Goal: Task Accomplishment & Management: Use online tool/utility

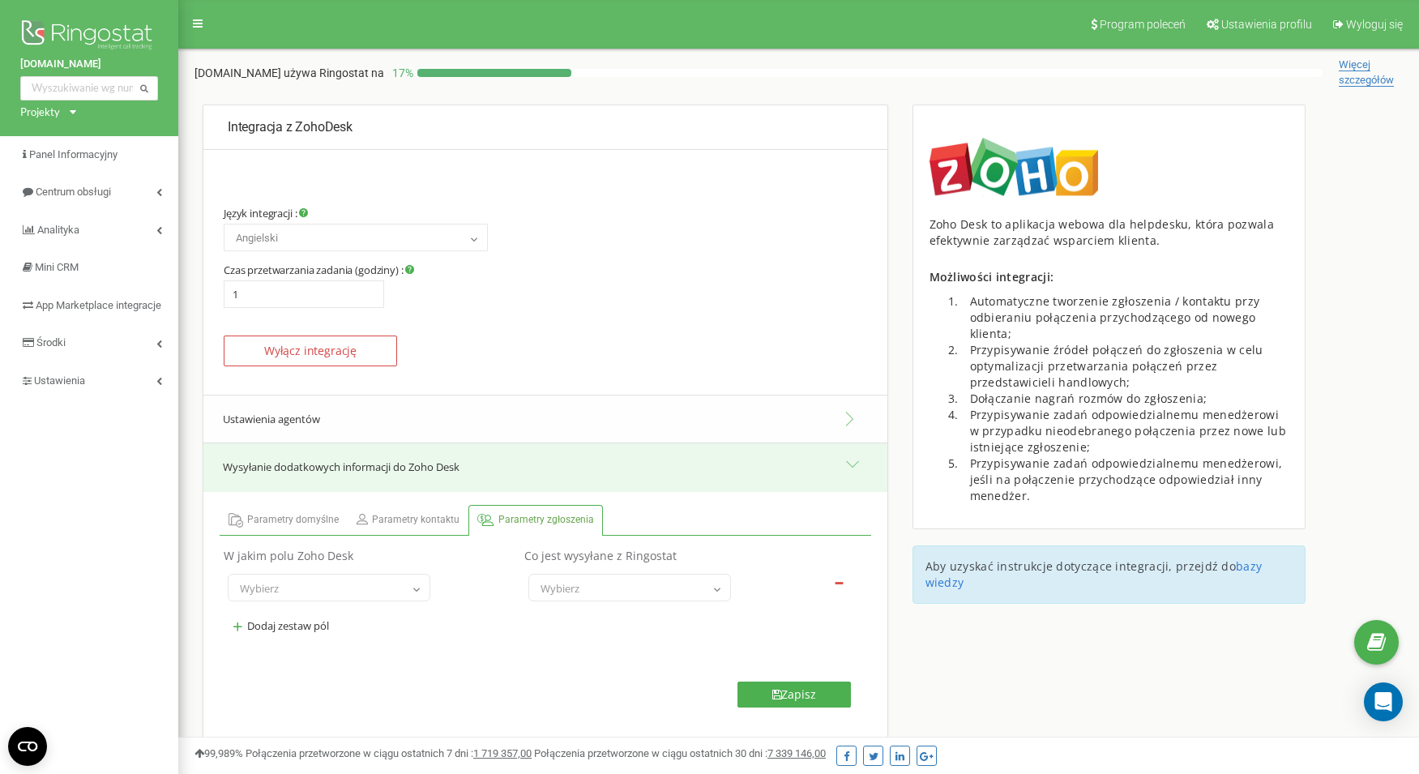
select select "en"
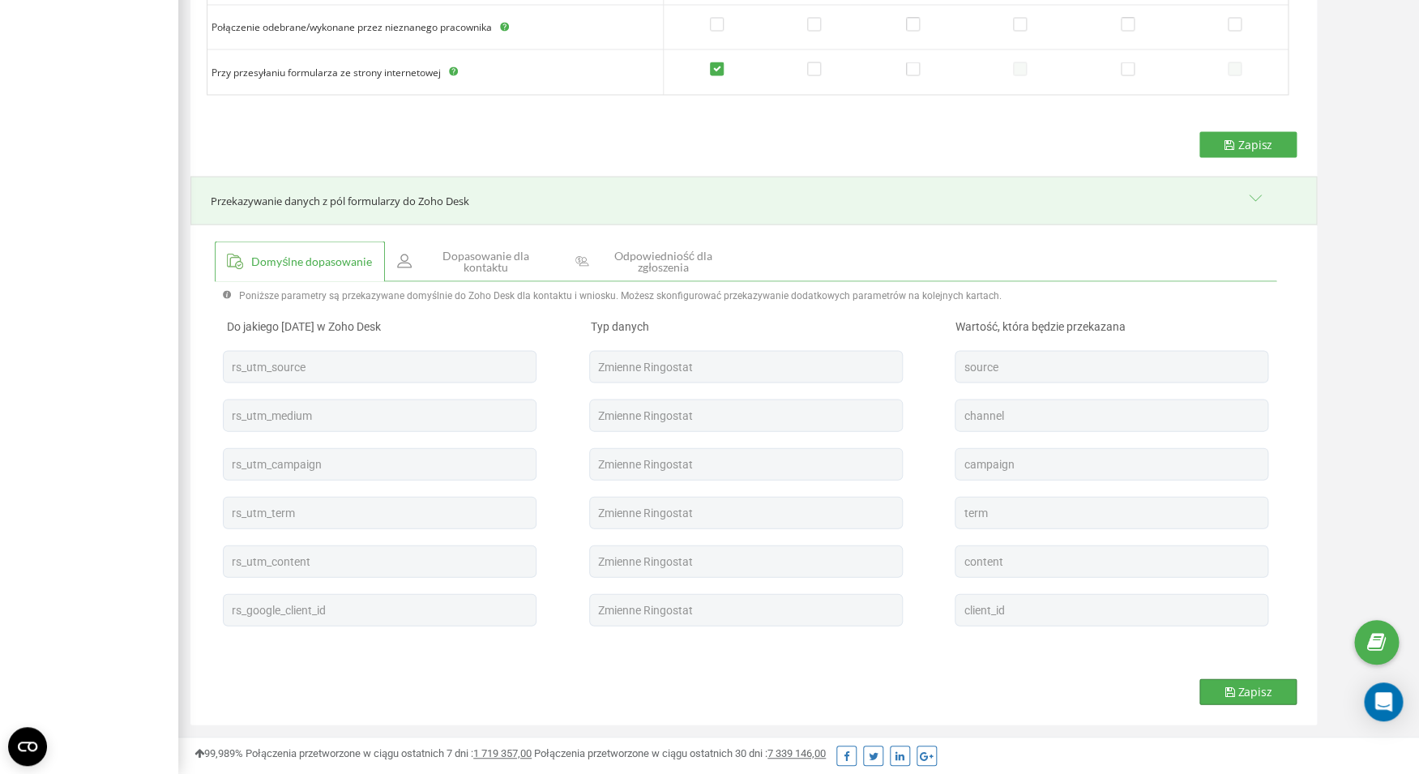
click at [1227, 680] on button "Zapisz" at bounding box center [1247, 691] width 97 height 26
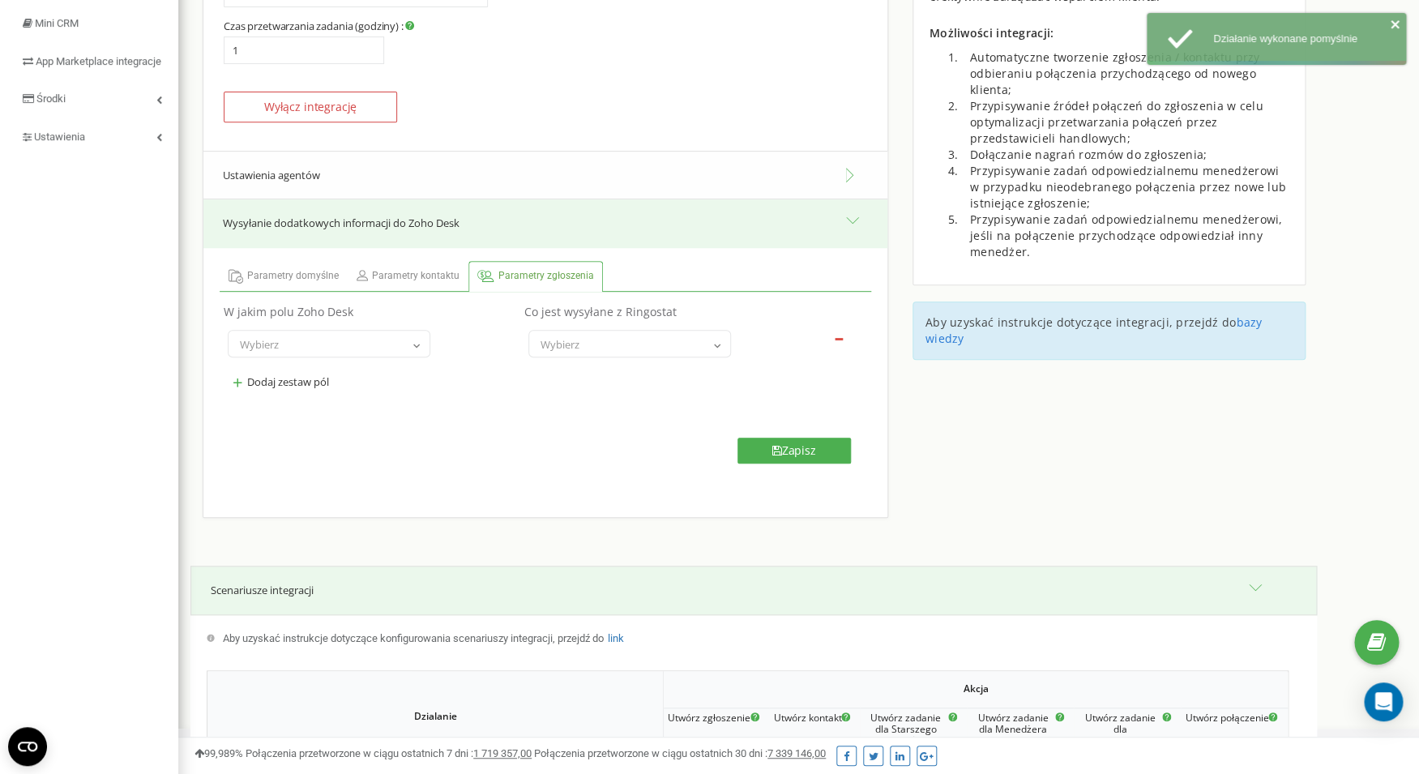
scroll to position [0, 0]
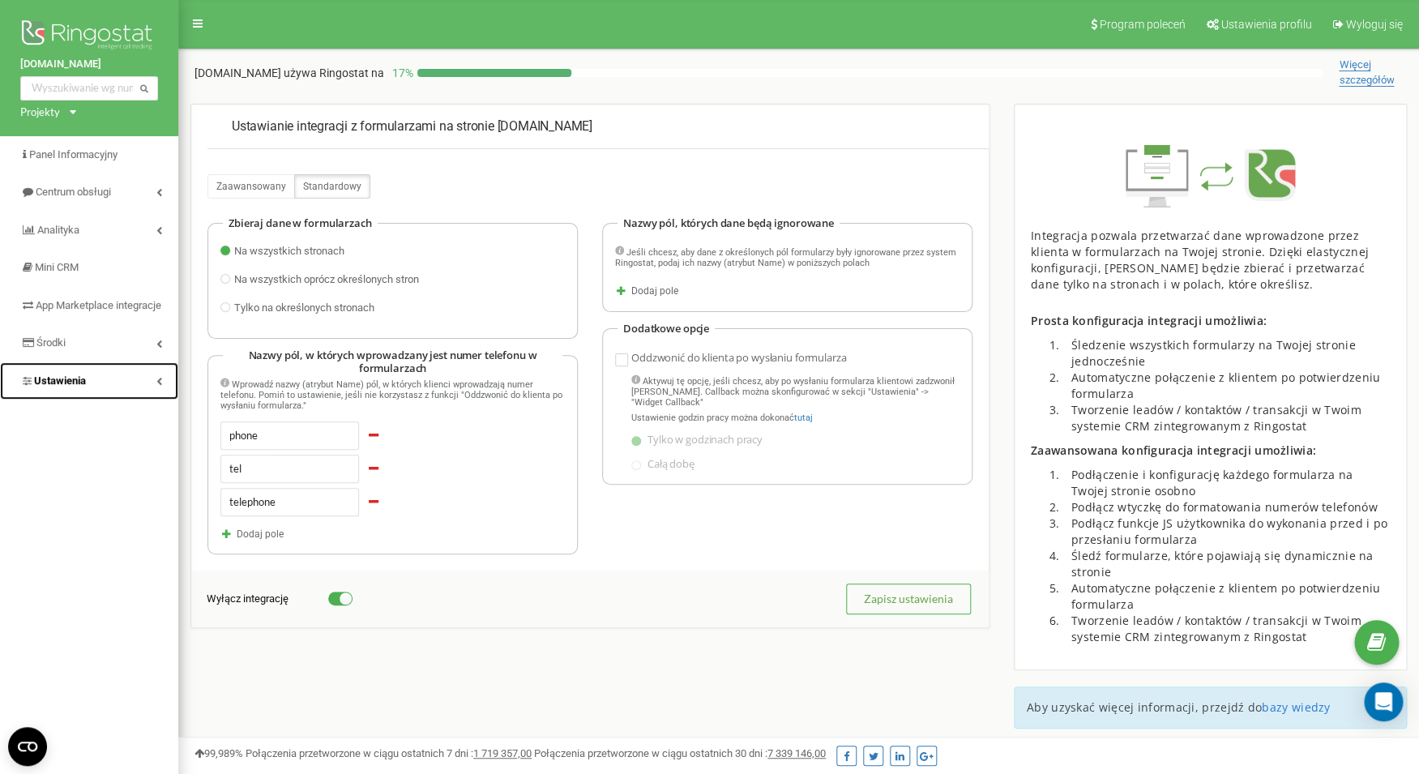
click at [92, 396] on link "Ustawienia" at bounding box center [89, 381] width 178 height 38
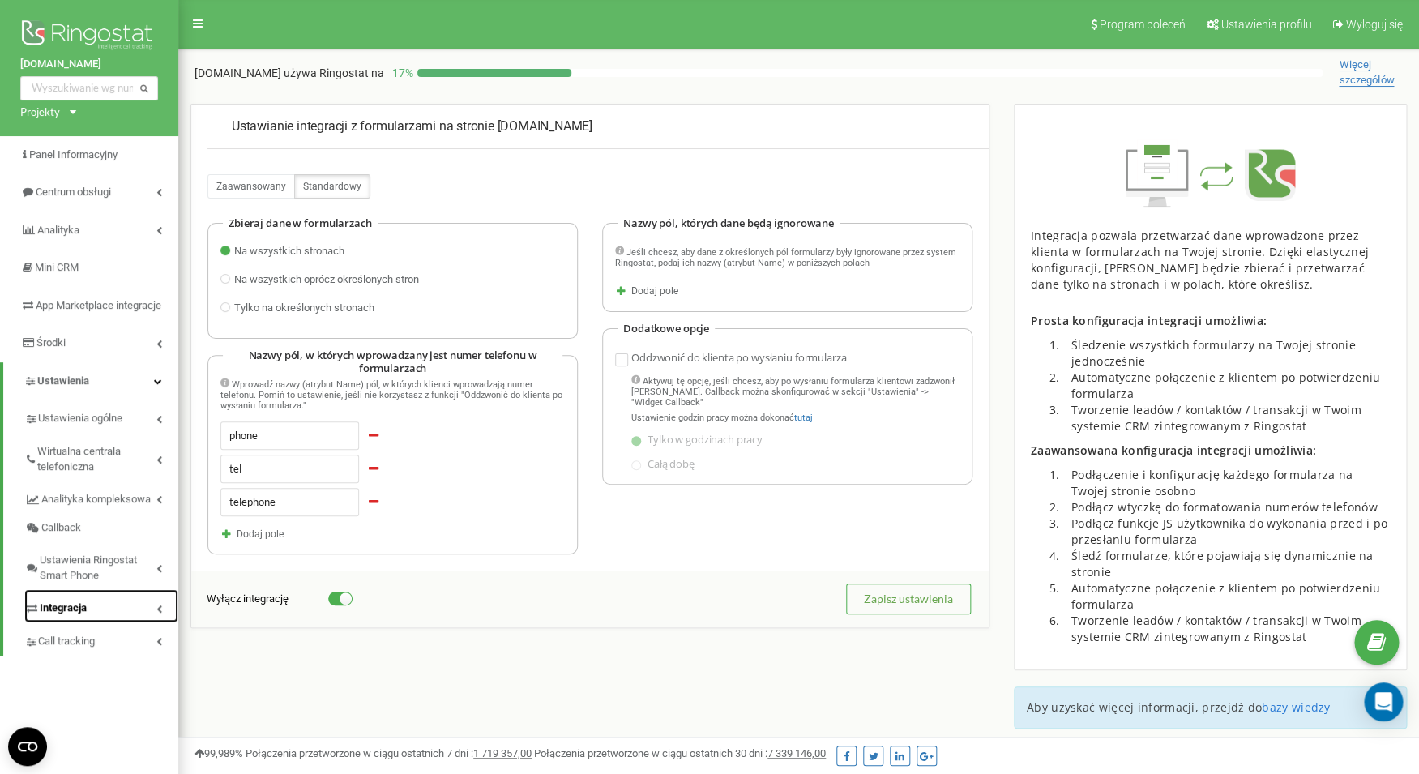
click at [75, 616] on span "Integracja" at bounding box center [63, 608] width 47 height 15
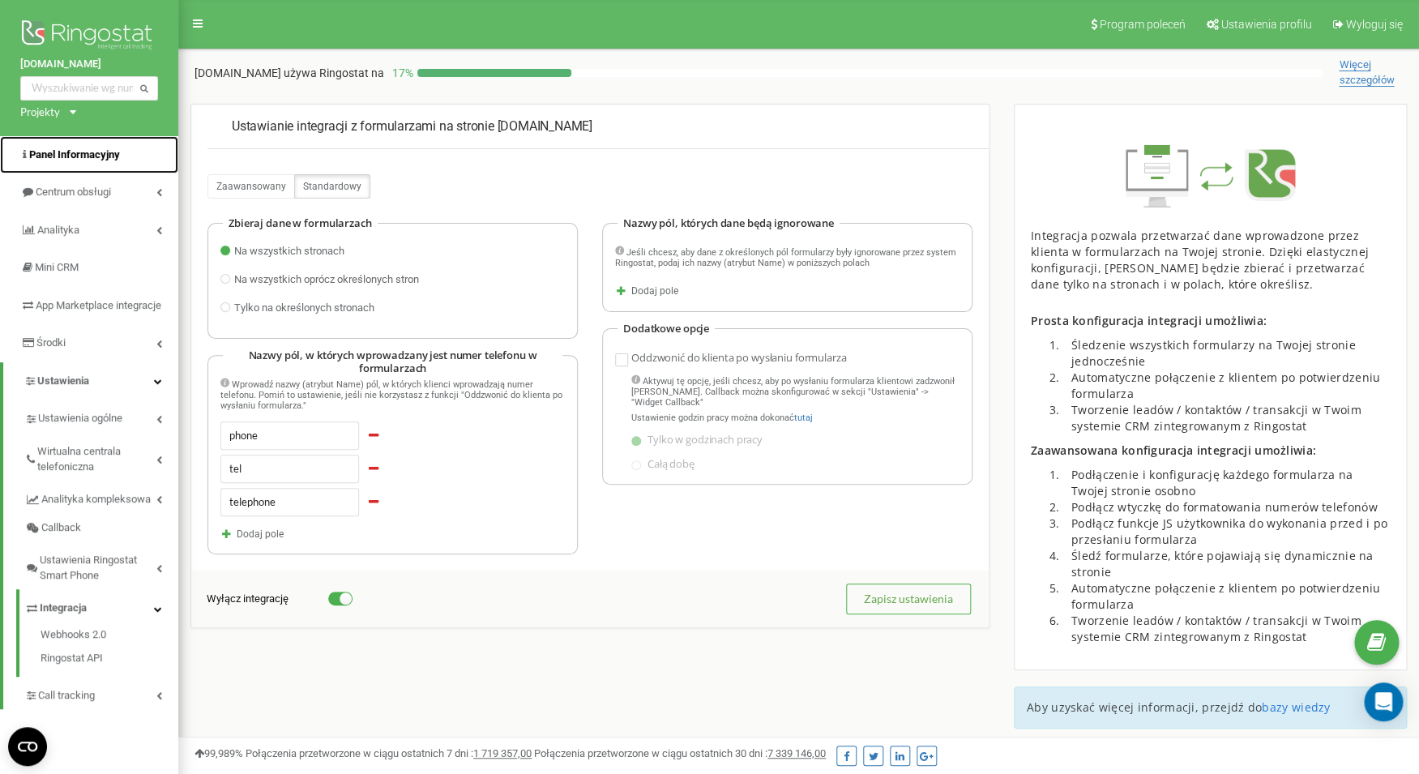
click at [62, 172] on link "Panel Informacyjny" at bounding box center [89, 155] width 178 height 38
click at [96, 39] on img at bounding box center [89, 36] width 138 height 41
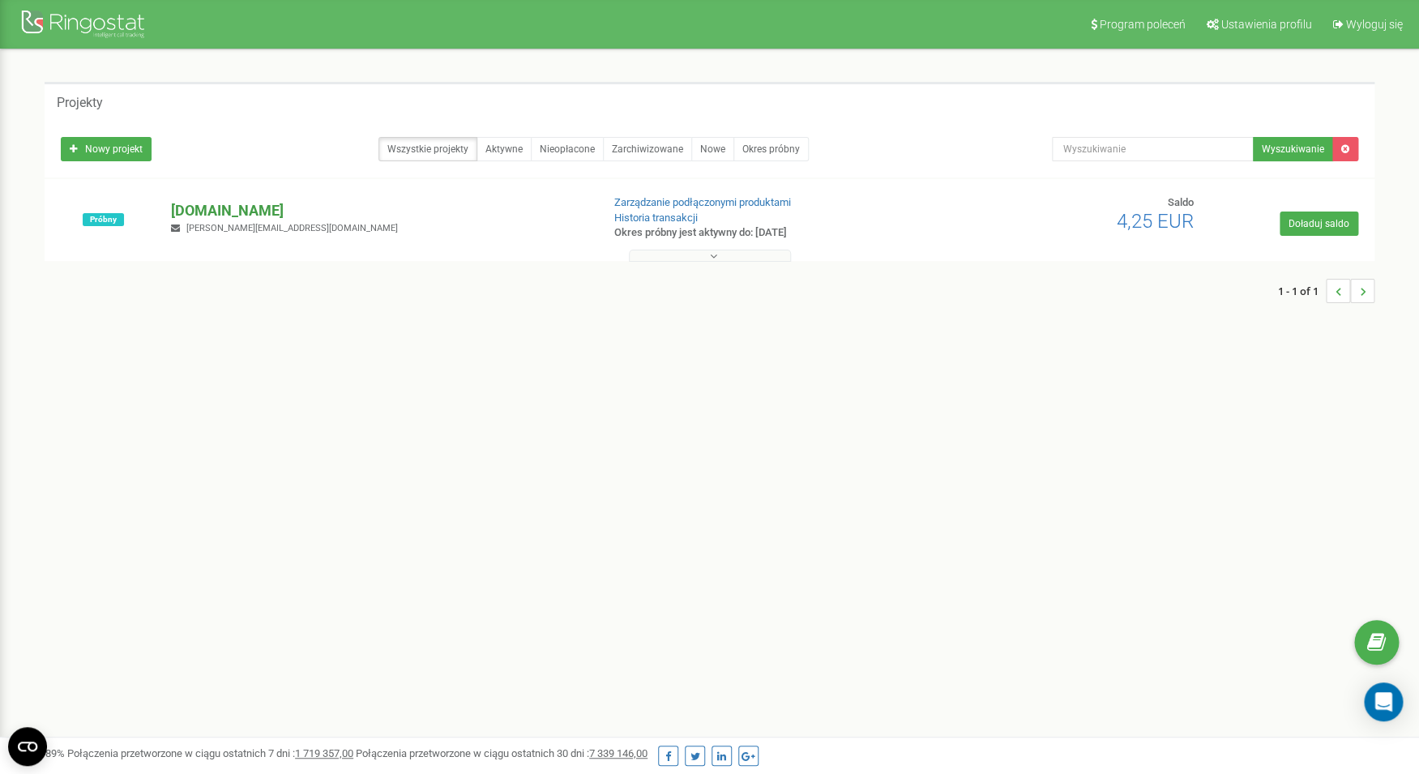
click at [238, 208] on p "[DOMAIN_NAME]" at bounding box center [379, 210] width 417 height 21
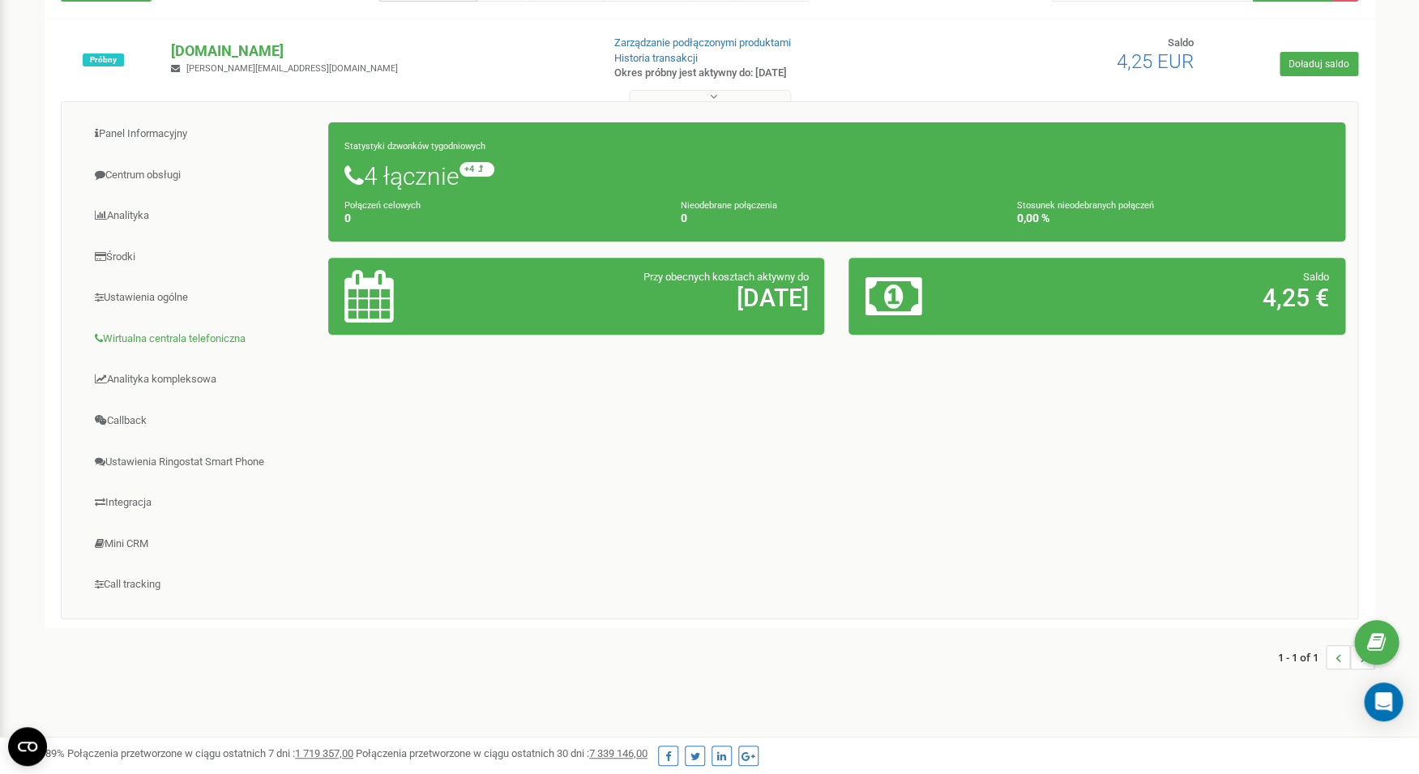
scroll to position [199, 0]
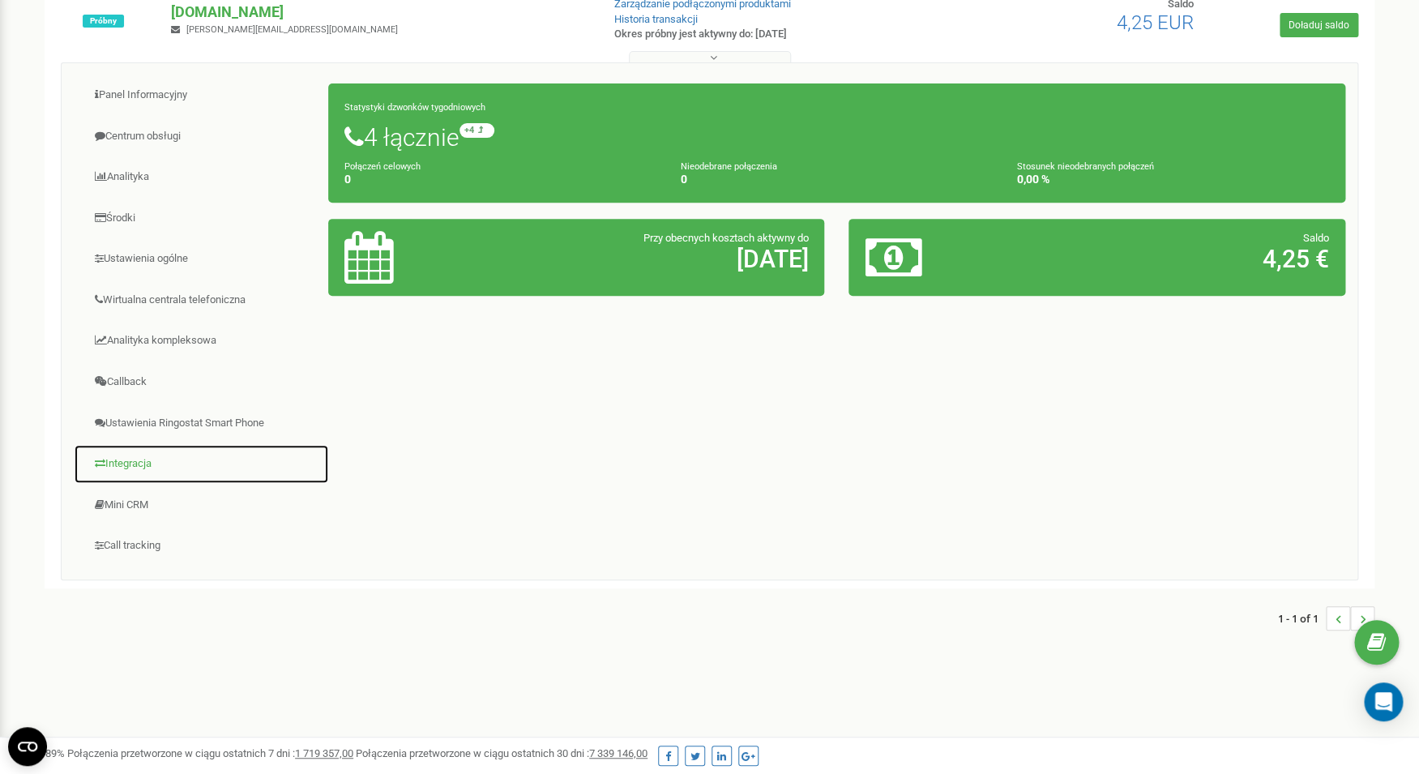
click at [145, 459] on link "Integracja" at bounding box center [201, 464] width 255 height 40
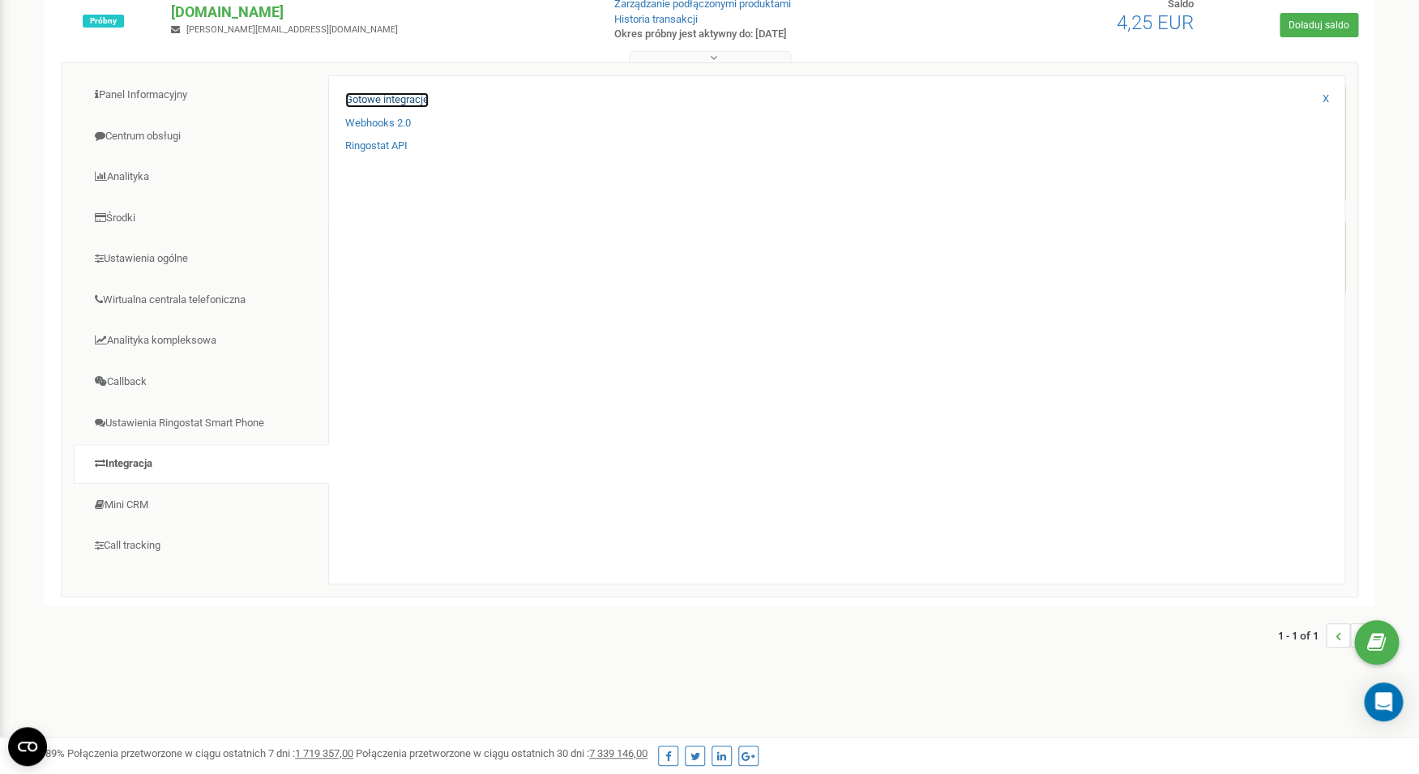
click at [420, 101] on link "Gotowe integracje" at bounding box center [386, 99] width 83 height 15
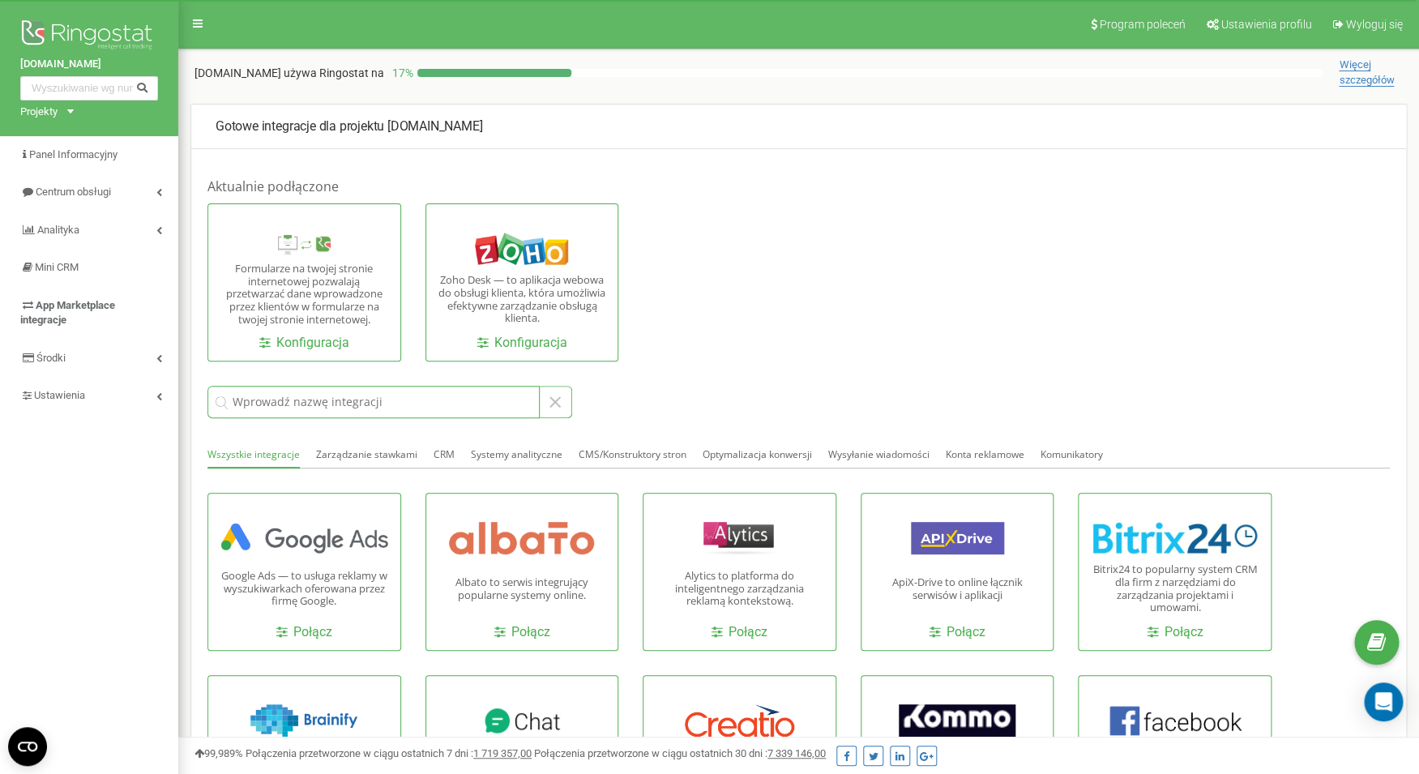
click at [399, 400] on input at bounding box center [373, 402] width 332 height 32
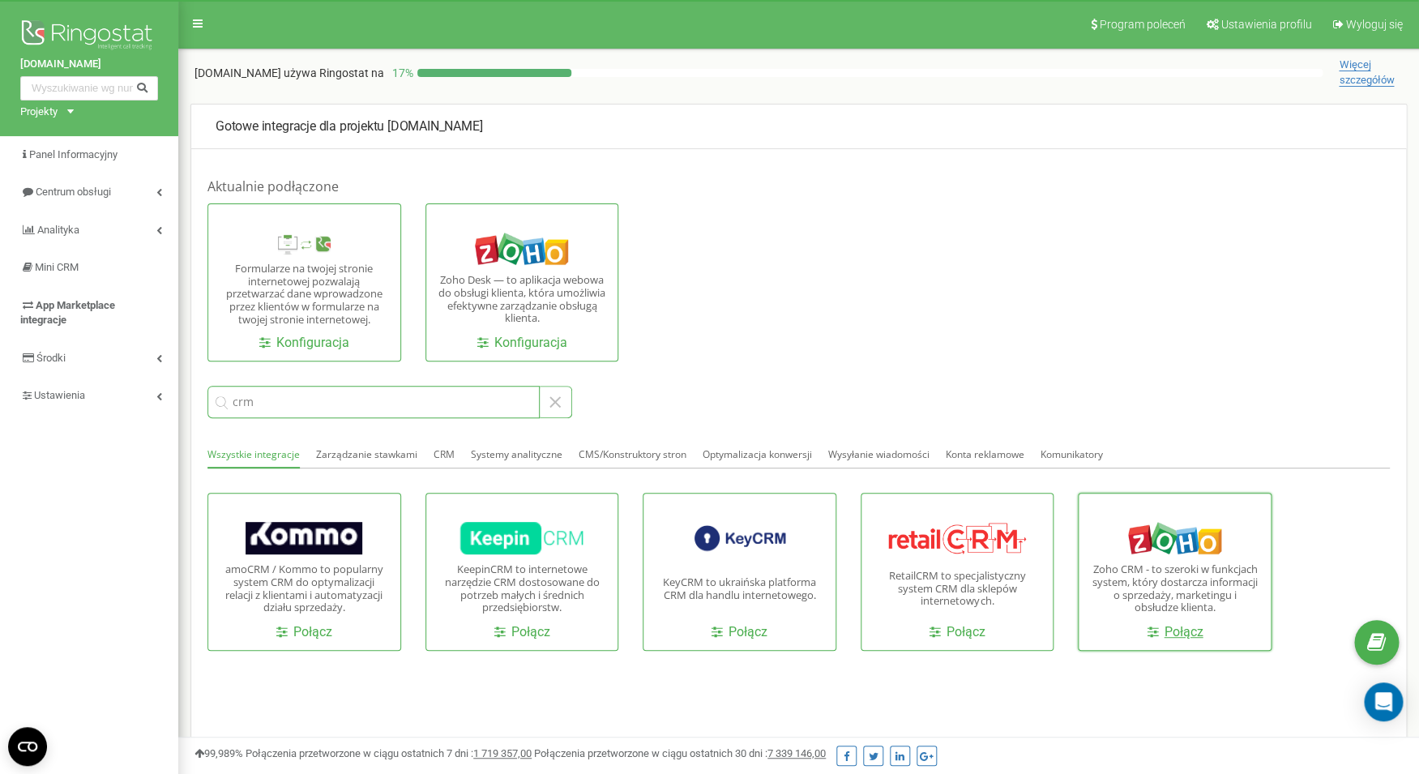
type input "crm"
click at [1190, 631] on link "Połącz" at bounding box center [1175, 632] width 56 height 19
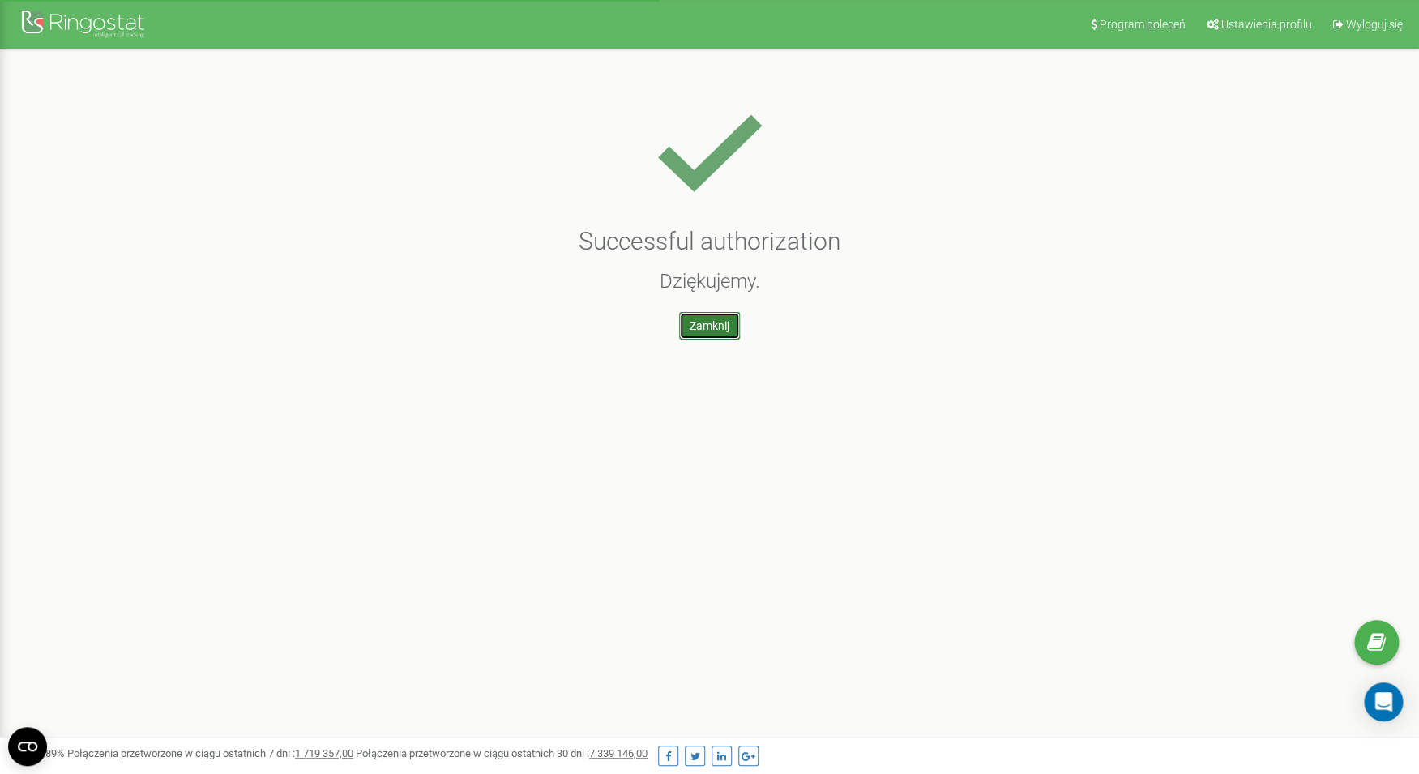
click at [702, 331] on link "Zamknij" at bounding box center [709, 326] width 61 height 28
